Goal: Information Seeking & Learning: Find specific page/section

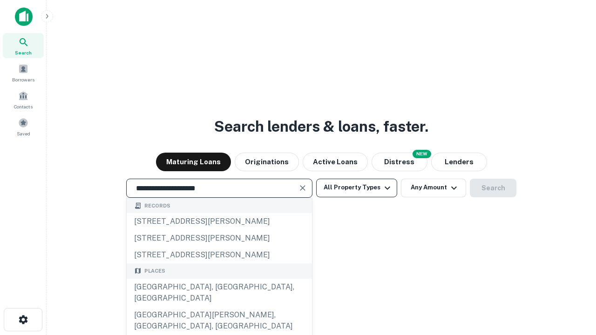
click at [219, 307] on div "[GEOGRAPHIC_DATA], [GEOGRAPHIC_DATA], [GEOGRAPHIC_DATA]" at bounding box center [219, 293] width 185 height 28
click at [357, 188] on button "All Property Types" at bounding box center [356, 188] width 81 height 19
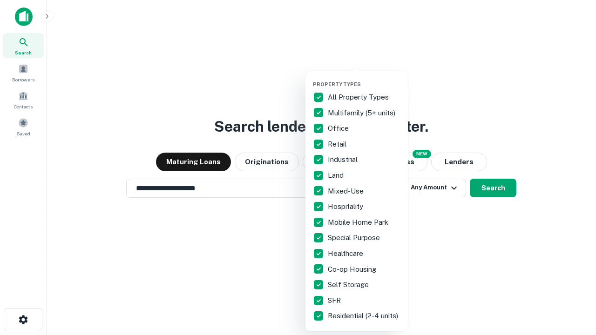
type input "**********"
click at [364, 78] on button "button" at bounding box center [364, 78] width 102 height 0
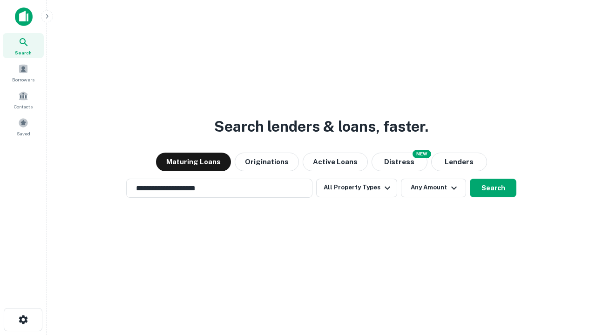
scroll to position [14, 0]
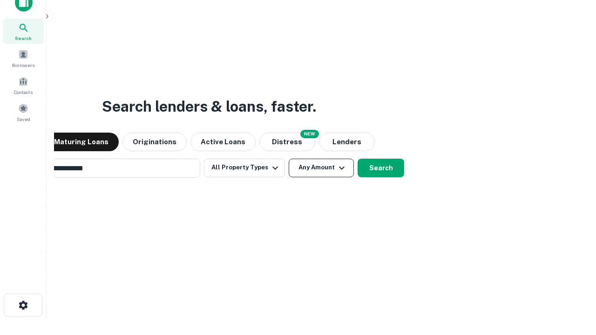
click at [289, 159] on button "Any Amount" at bounding box center [321, 168] width 65 height 19
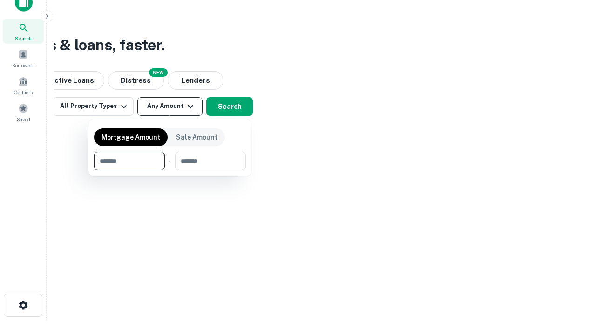
scroll to position [15, 0]
type input "*******"
click at [170, 170] on button "button" at bounding box center [170, 170] width 152 height 0
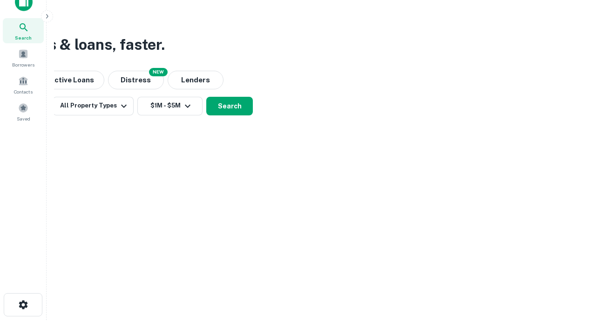
scroll to position [6, 172]
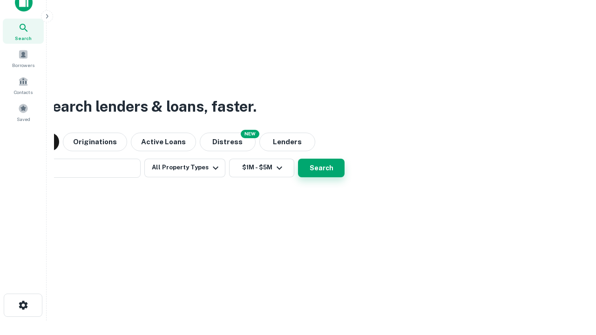
click at [298, 159] on button "Search" at bounding box center [321, 168] width 47 height 19
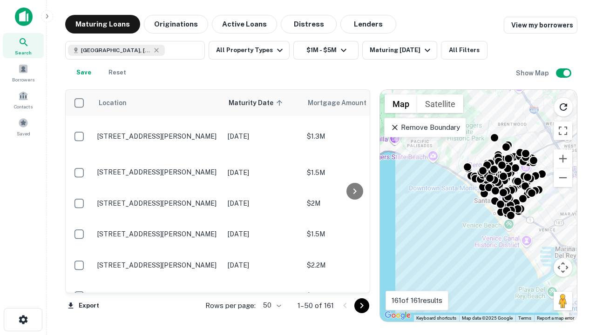
click at [270, 305] on body "Search Borrowers Contacts Saved Maturing Loans Originations Active Loans Distre…" at bounding box center [298, 167] width 596 height 335
click at [271, 282] on li "25" at bounding box center [270, 282] width 27 height 17
